Goal: Obtain resource: Obtain resource

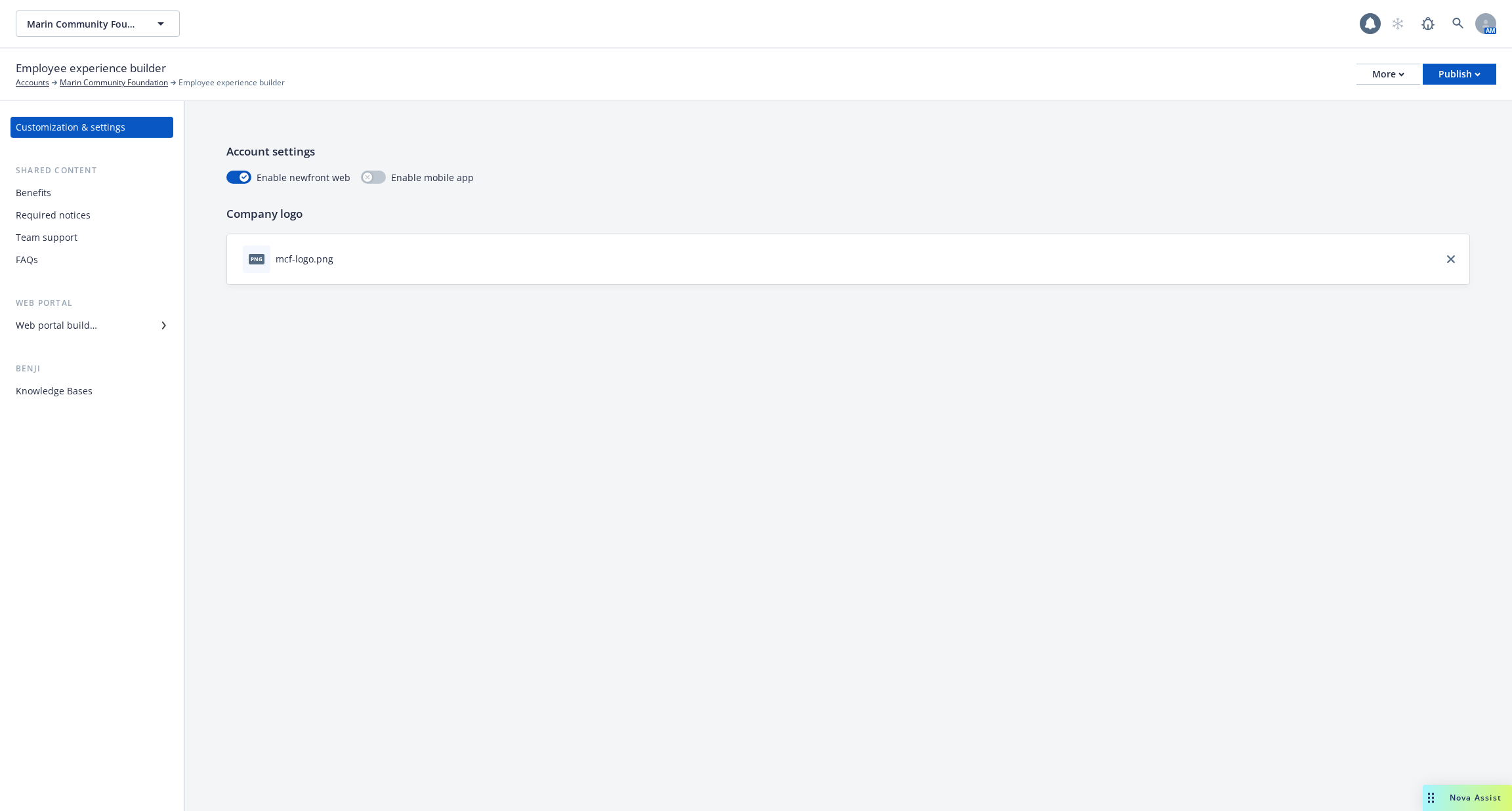
click at [116, 334] on div "Web portal builder" at bounding box center [91, 326] width 152 height 21
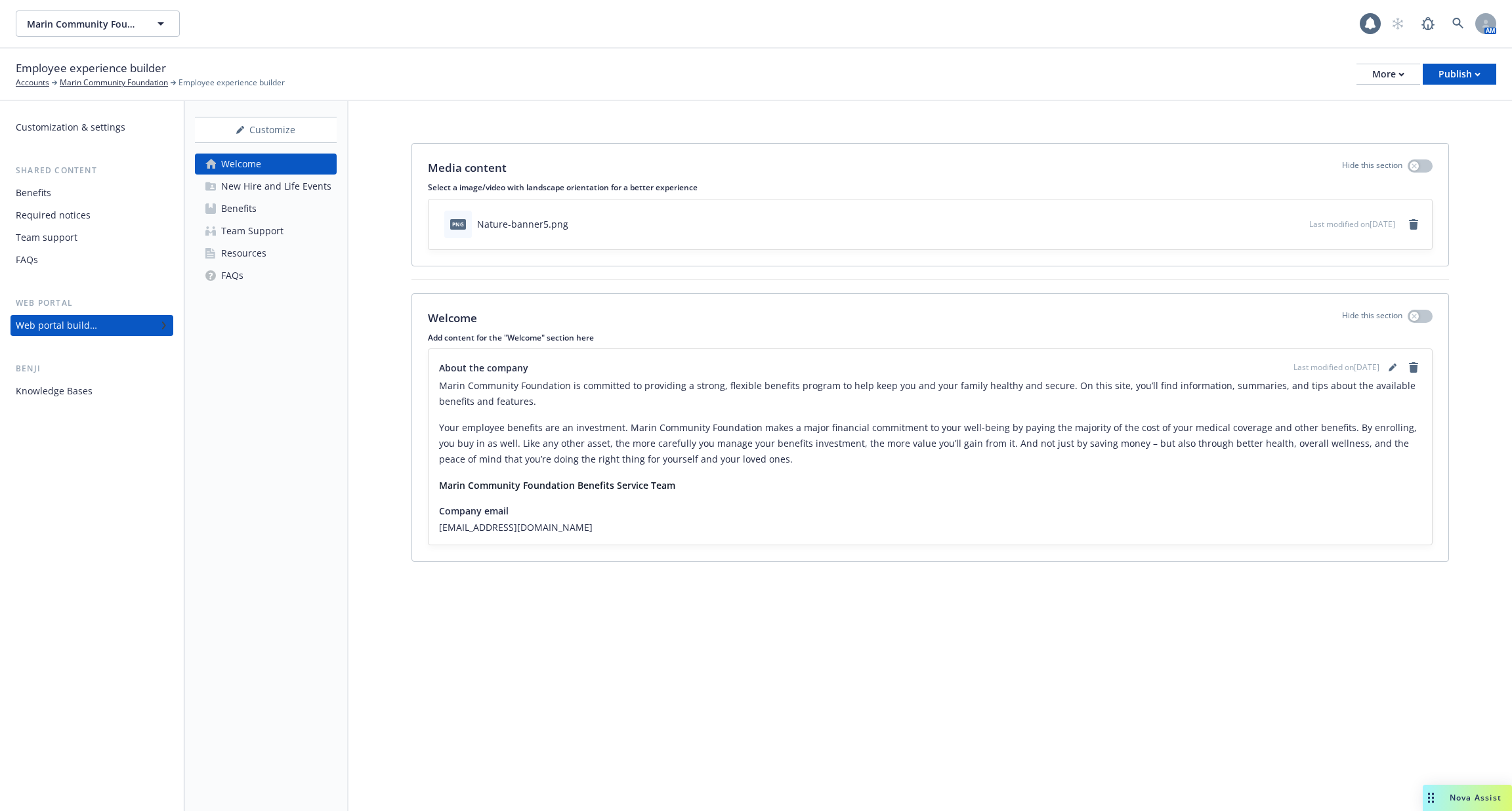
click at [252, 247] on div "Resources" at bounding box center [244, 254] width 45 height 21
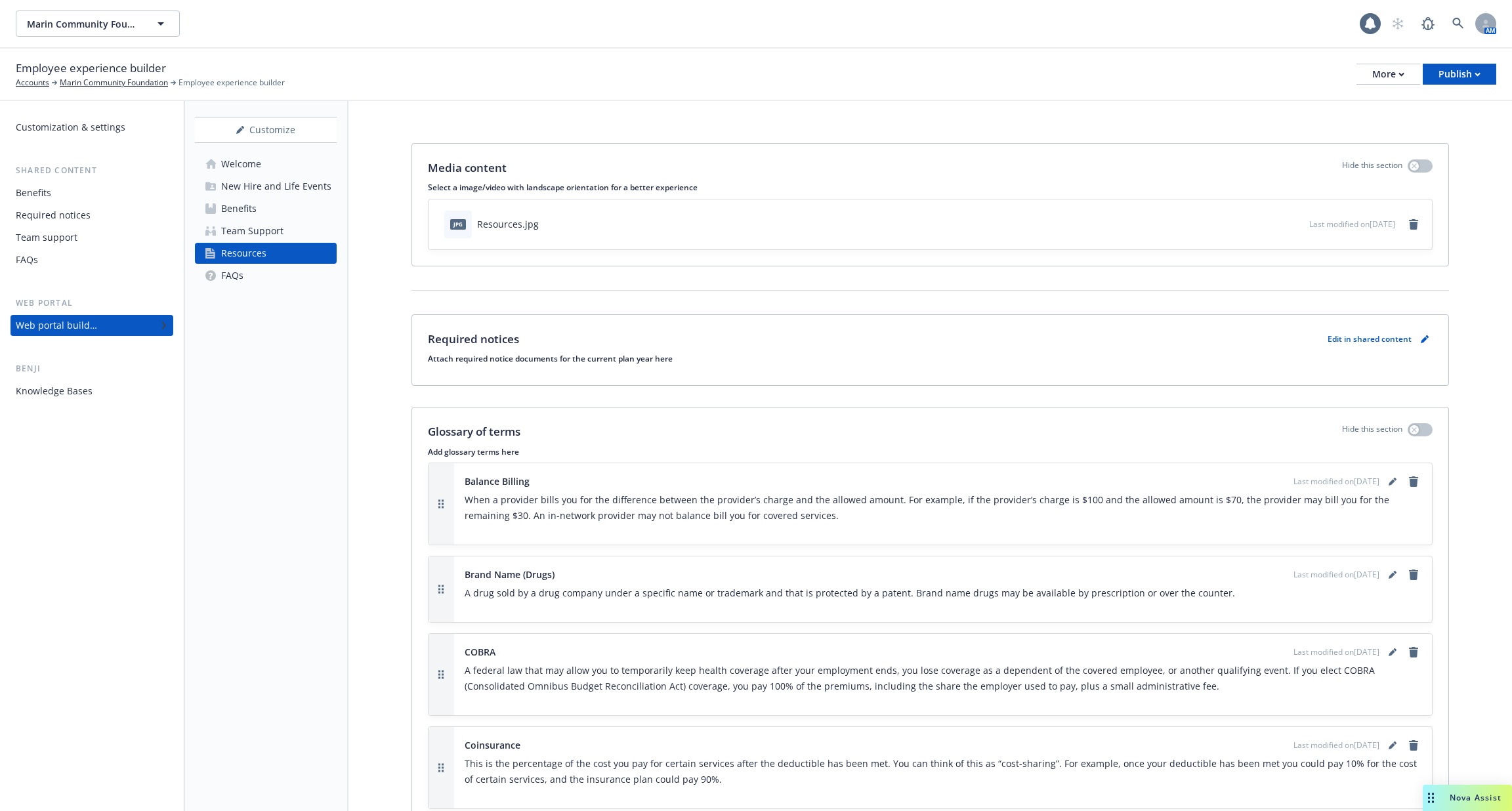
click at [78, 219] on div "Required notices" at bounding box center [53, 215] width 75 height 21
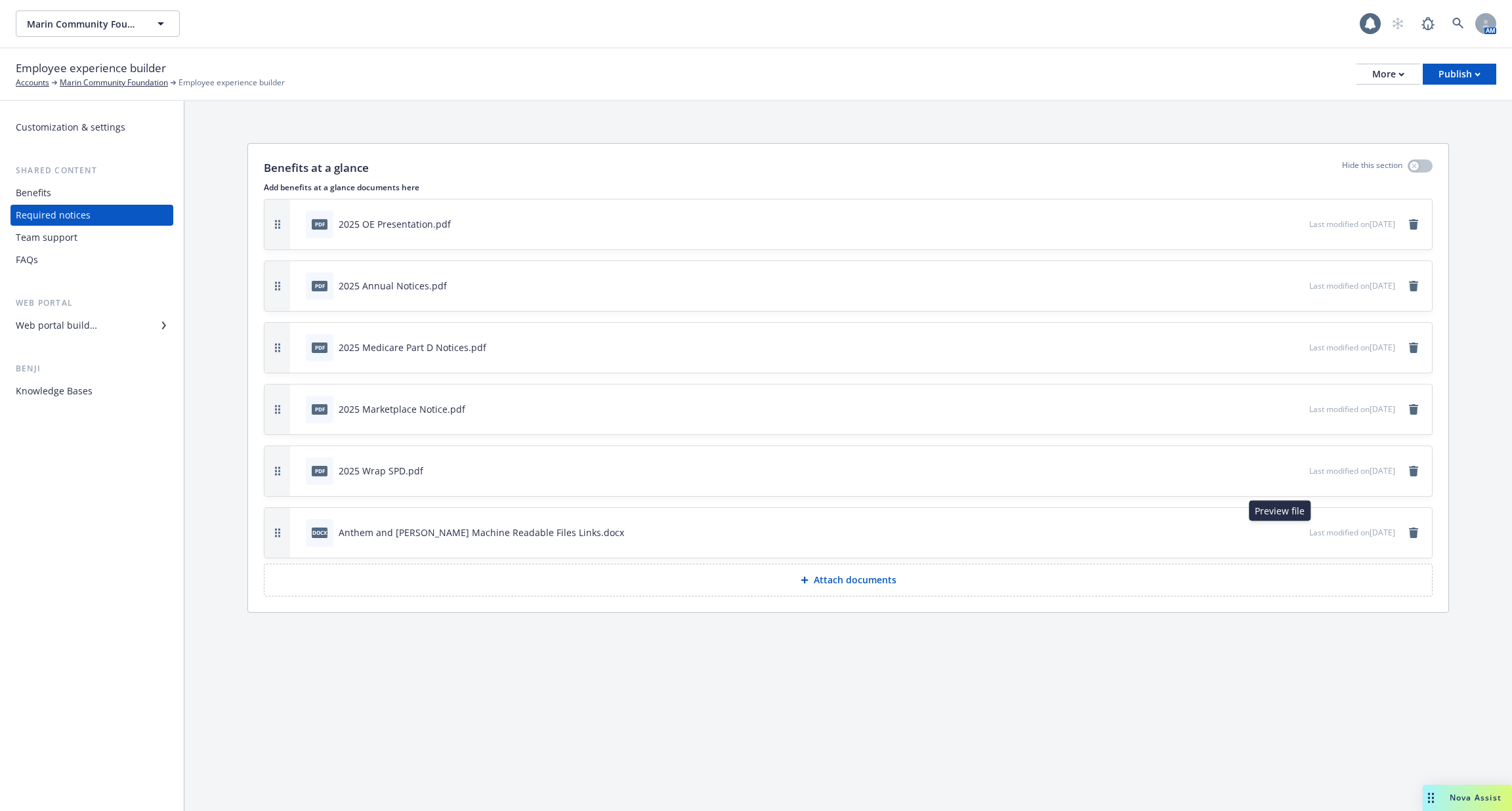
click at [1291, 529] on icon "preview file" at bounding box center [1297, 531] width 12 height 10
